Goal: Task Accomplishment & Management: Manage account settings

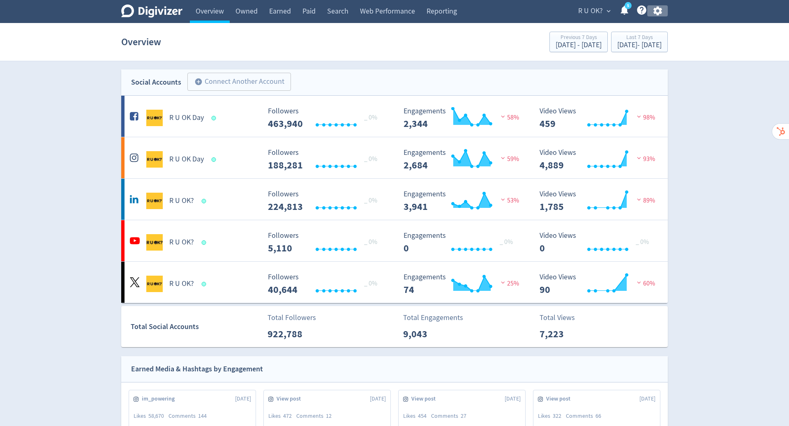
click at [654, 9] on icon "button" at bounding box center [657, 11] width 9 height 9
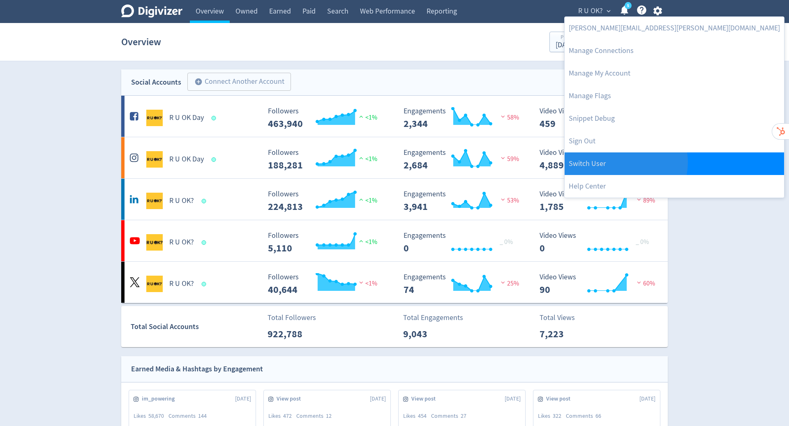
click at [626, 162] on link "Switch User" at bounding box center [675, 164] width 220 height 23
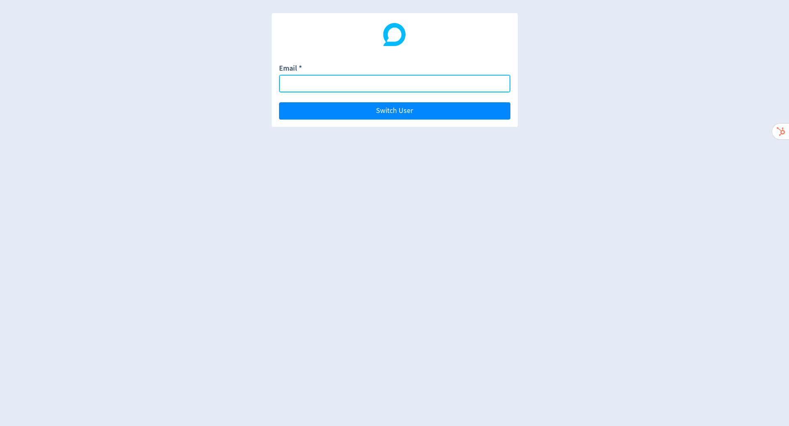
click at [352, 88] on input "Email *" at bounding box center [394, 84] width 231 height 18
paste input "[PERSON_NAME][EMAIL_ADDRESS][DOMAIN_NAME]"
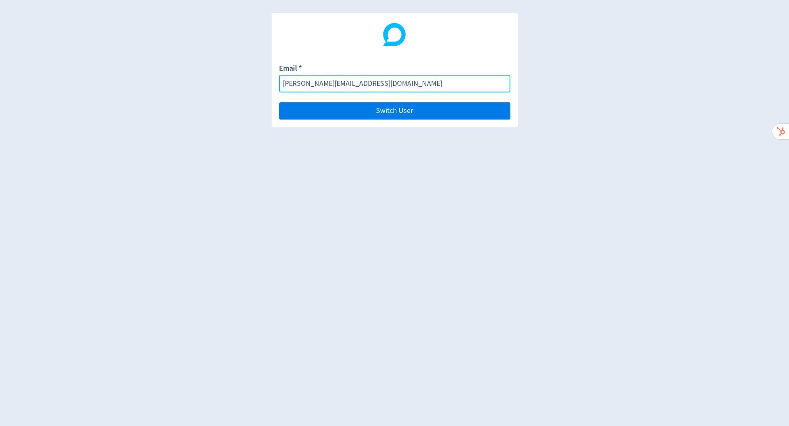
type input "[PERSON_NAME][EMAIL_ADDRESS][DOMAIN_NAME]"
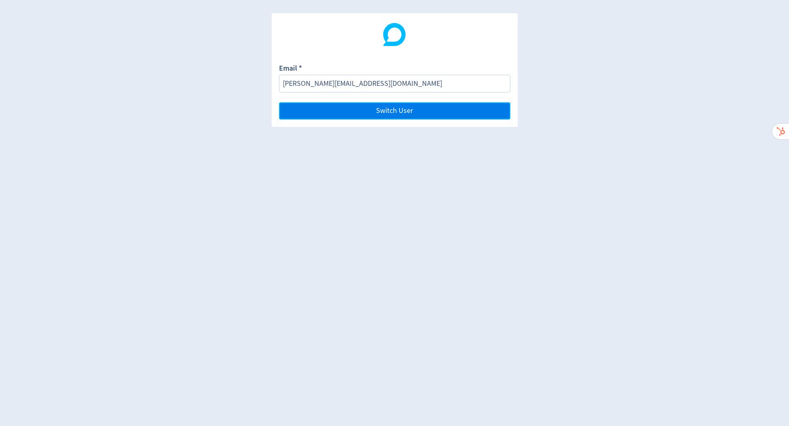
click at [455, 113] on button "Switch User" at bounding box center [394, 110] width 231 height 17
